Goal: Information Seeking & Learning: Check status

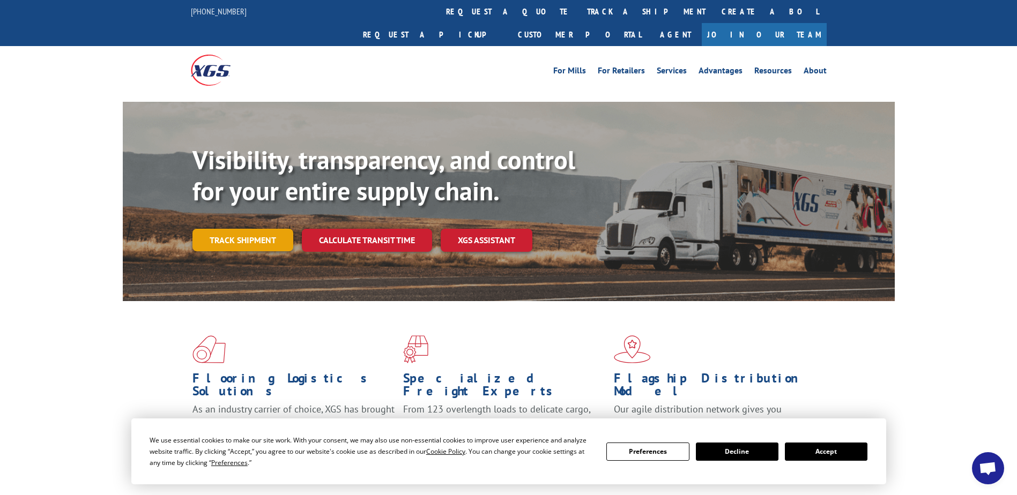
click at [265, 229] on link "Track shipment" at bounding box center [242, 240] width 101 height 23
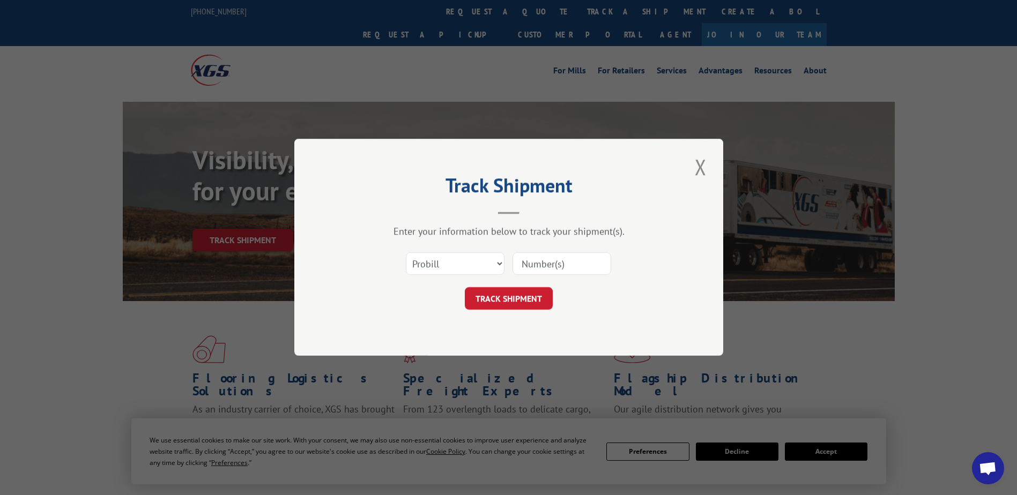
click at [542, 264] on input at bounding box center [561, 264] width 99 height 23
paste input "17153383"
type input "17153383"
click at [523, 299] on button "TRACK SHIPMENT" at bounding box center [509, 299] width 88 height 23
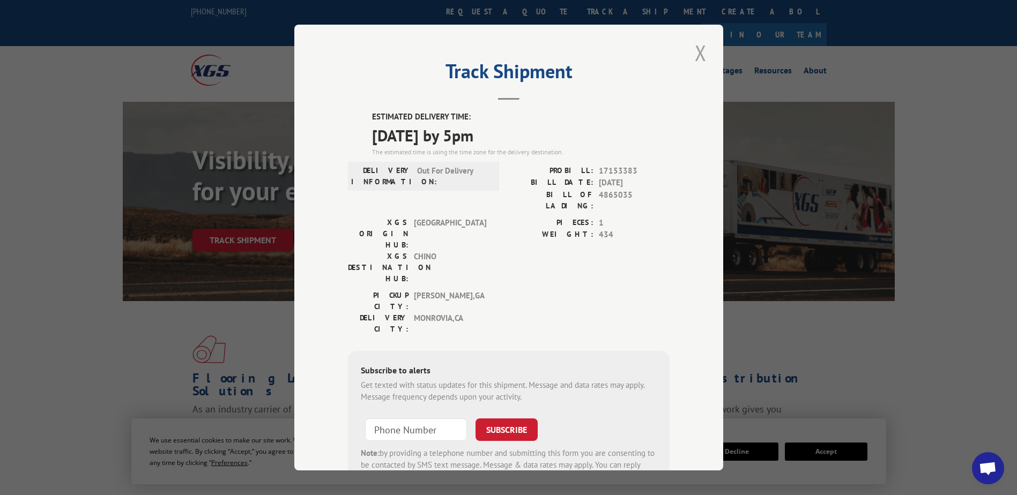
click at [695, 56] on button "Close modal" at bounding box center [700, 52] width 18 height 29
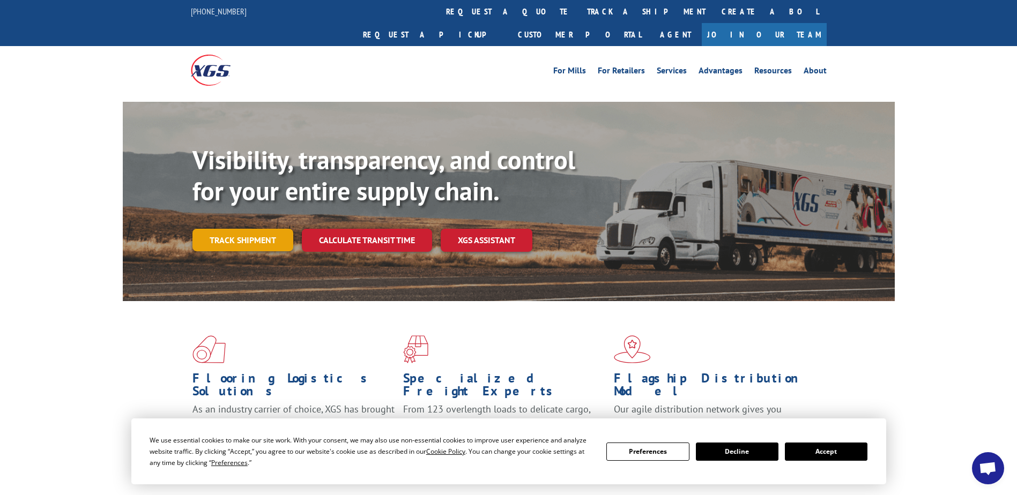
click at [276, 229] on link "Track shipment" at bounding box center [242, 240] width 101 height 23
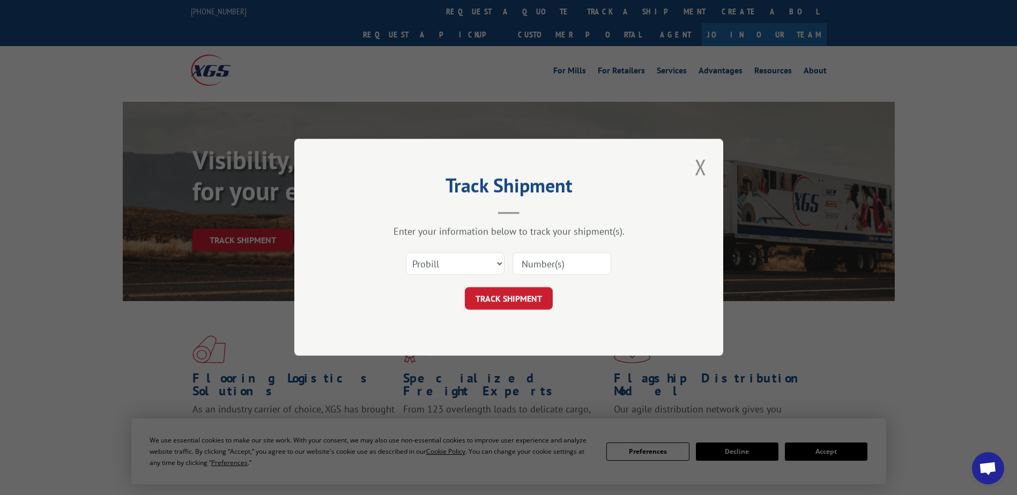
click at [540, 261] on input at bounding box center [561, 264] width 99 height 23
paste input "17308166"
type input "17308166"
click at [516, 299] on button "TRACK SHIPMENT" at bounding box center [509, 299] width 88 height 23
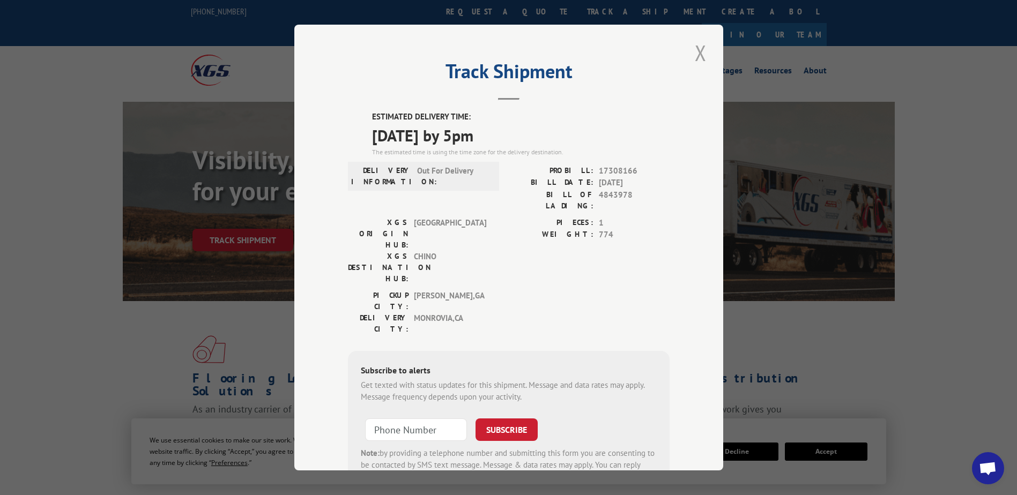
click at [695, 47] on button "Close modal" at bounding box center [700, 52] width 18 height 29
